Goal: Check status: Check status

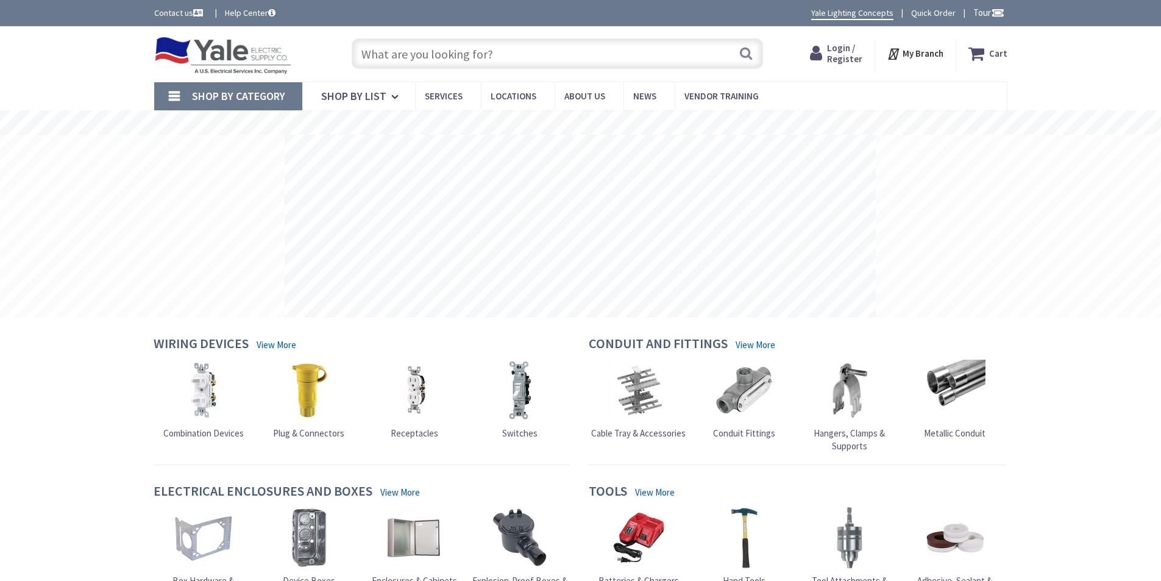
click at [831, 57] on span "Login / Register" at bounding box center [844, 53] width 35 height 23
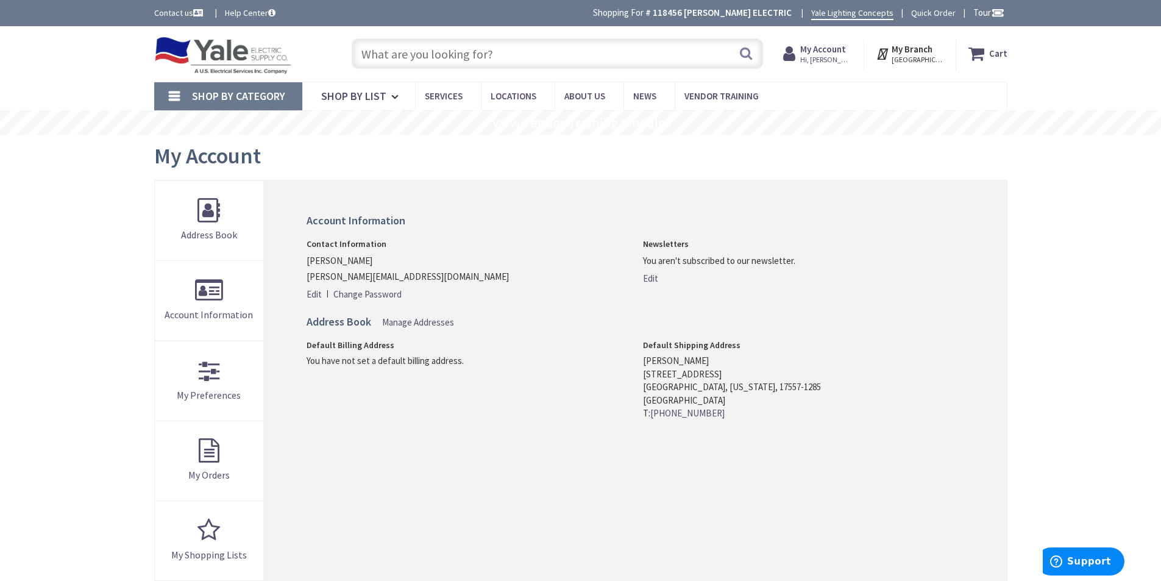
click at [825, 52] on strong "My Account" at bounding box center [823, 49] width 46 height 12
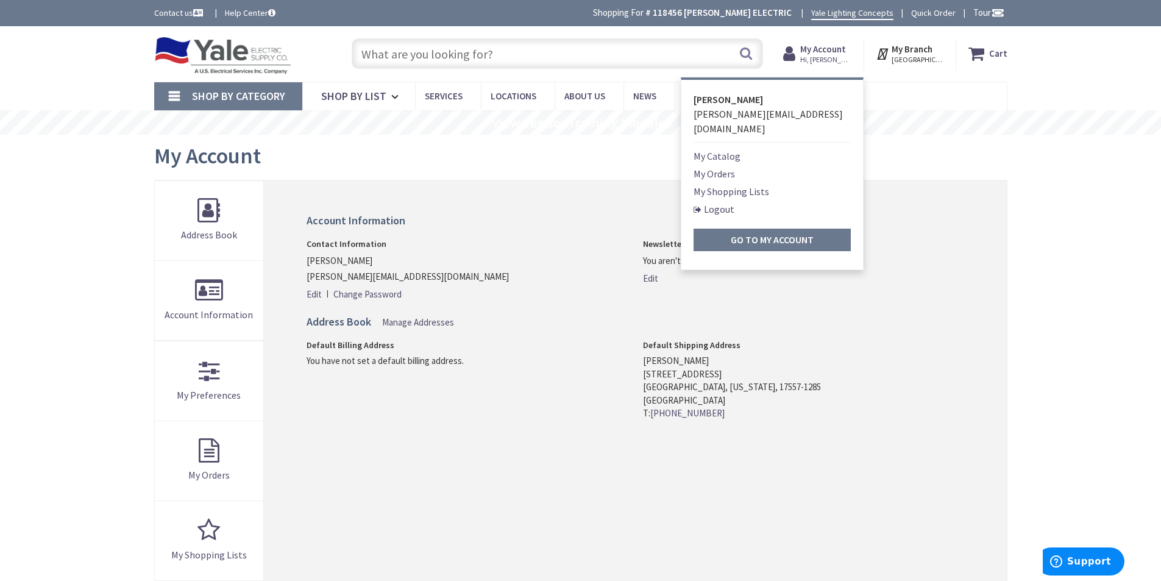
click at [711, 166] on link "My Orders" at bounding box center [714, 173] width 41 height 15
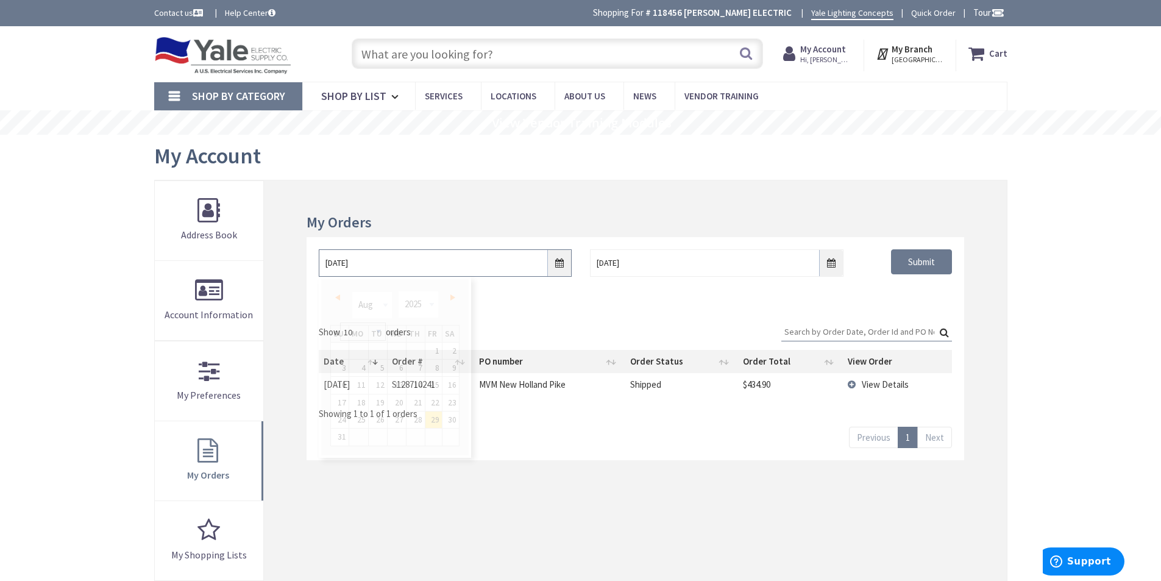
click at [560, 265] on input "8/29/2025" at bounding box center [445, 262] width 253 height 27
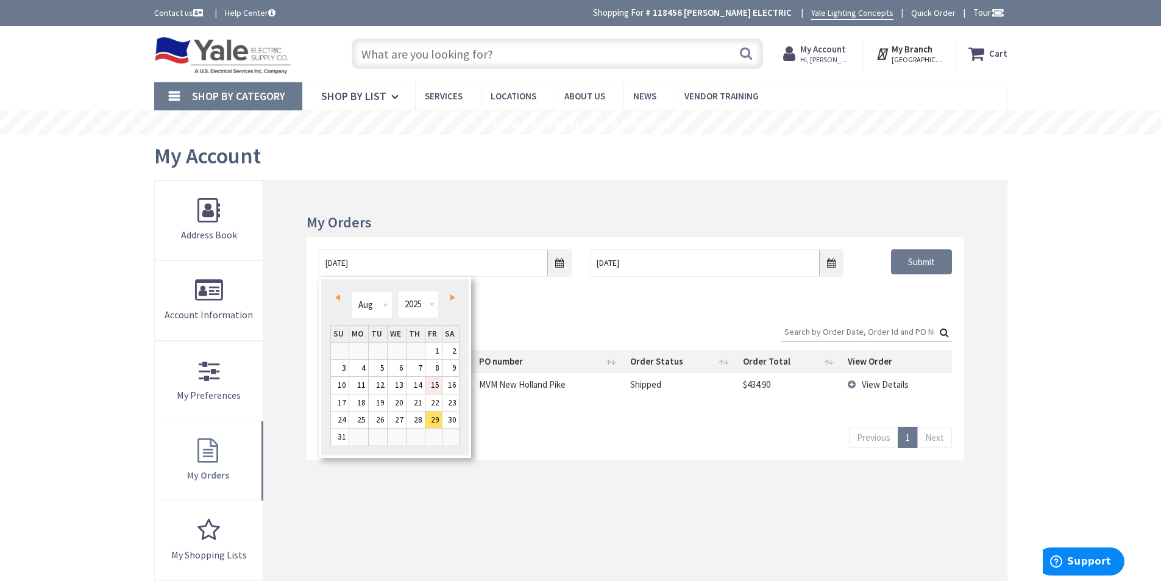
click at [431, 383] on link "15" at bounding box center [434, 385] width 16 height 16
type input "08/15/2025"
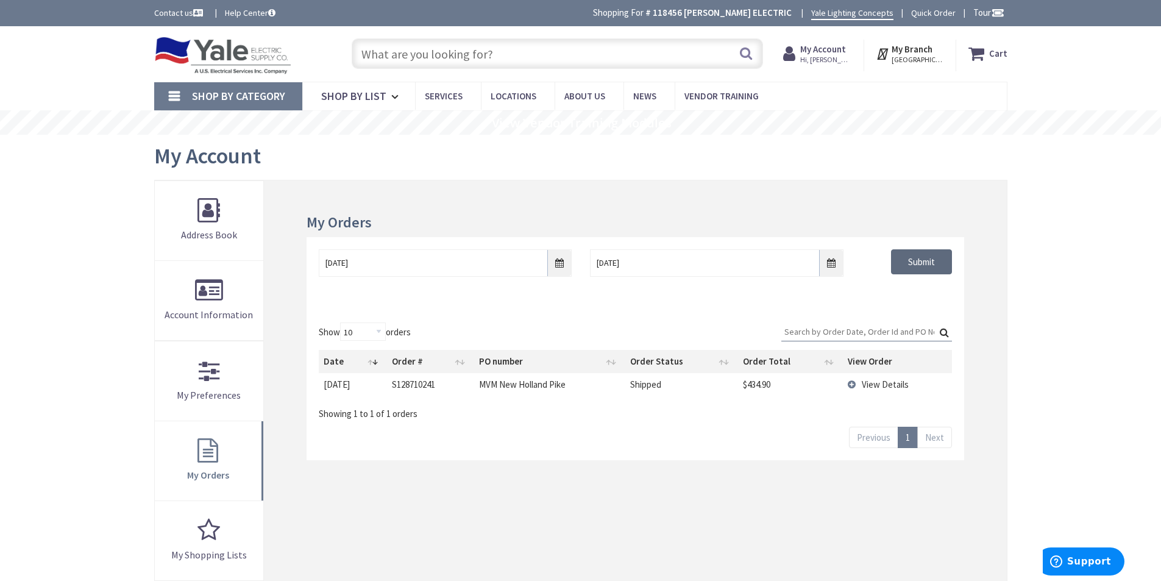
click at [924, 254] on input "Submit" at bounding box center [921, 262] width 61 height 26
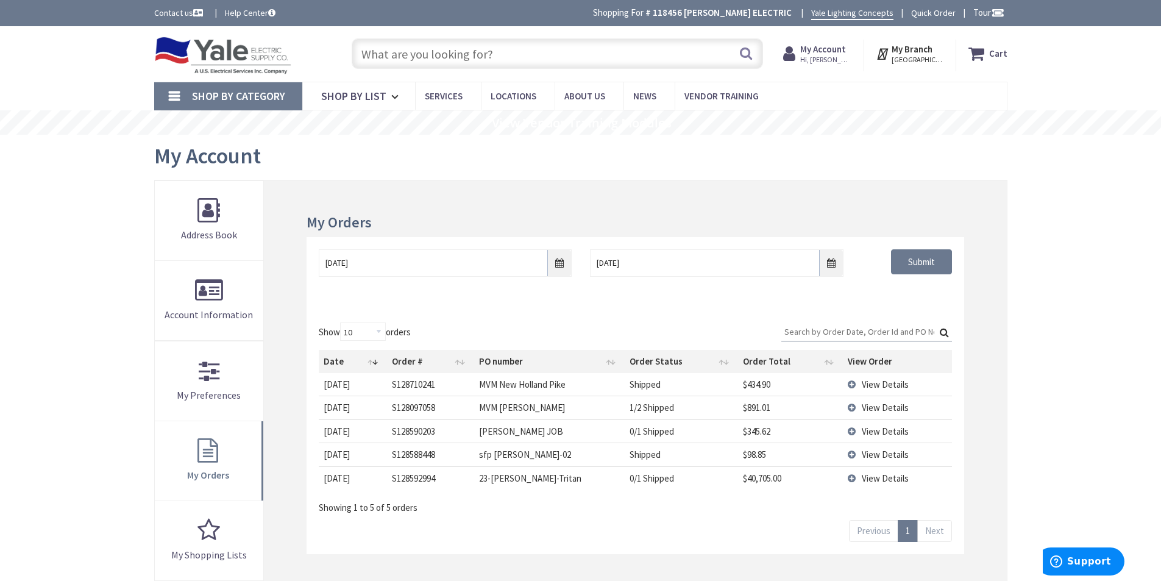
click at [877, 478] on span "View Details" at bounding box center [885, 478] width 47 height 12
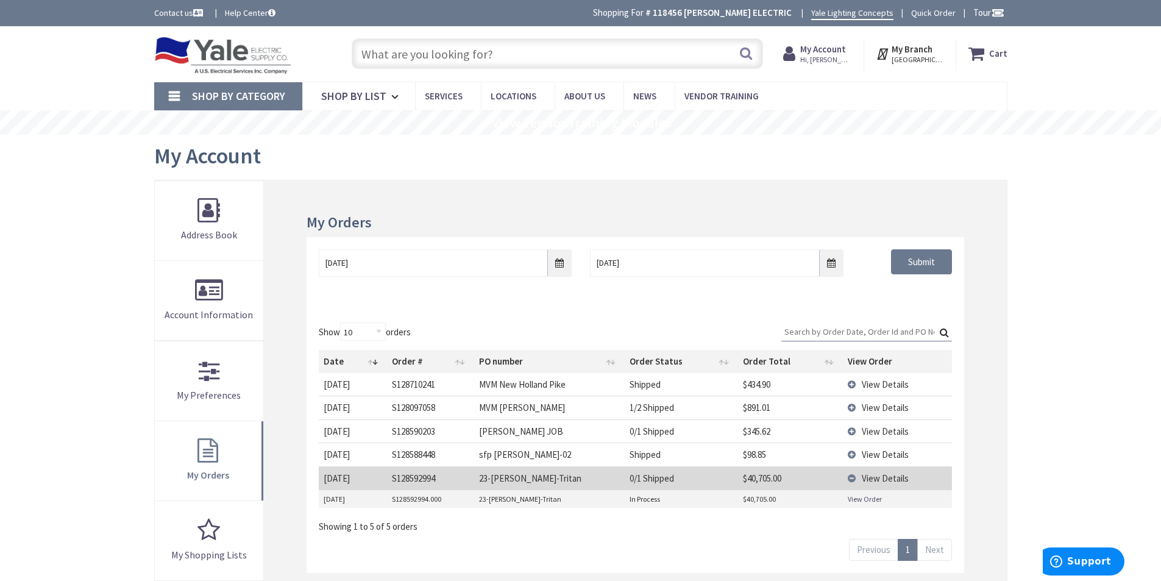
click at [867, 498] on link "View Order" at bounding box center [865, 499] width 34 height 10
